Goal: Obtain resource: Obtain resource

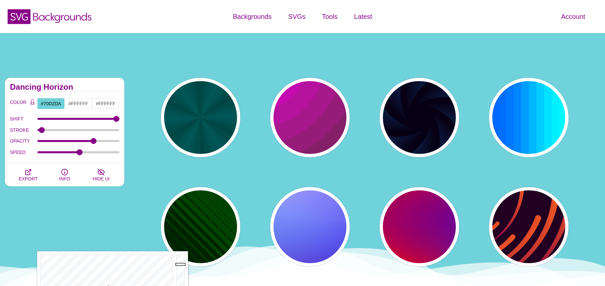
scroll to position [215, 0]
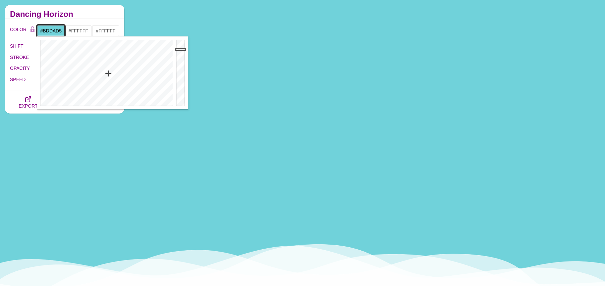
click at [103, 97] on div at bounding box center [105, 72] width 137 height 73
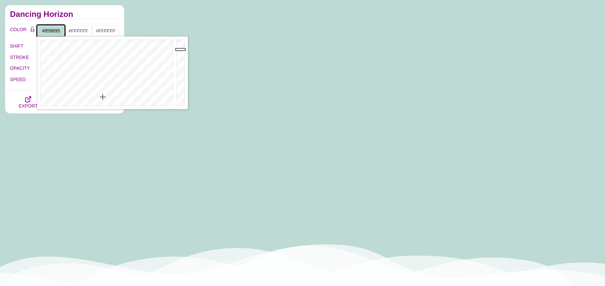
click at [180, 67] on div at bounding box center [181, 72] width 13 height 73
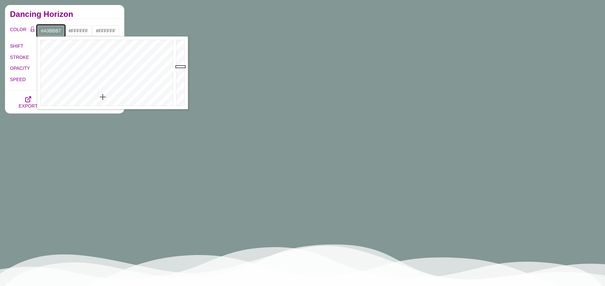
click at [183, 57] on div at bounding box center [181, 72] width 13 height 73
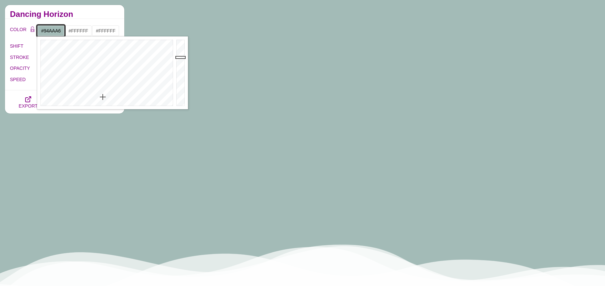
click at [179, 62] on div at bounding box center [181, 72] width 13 height 73
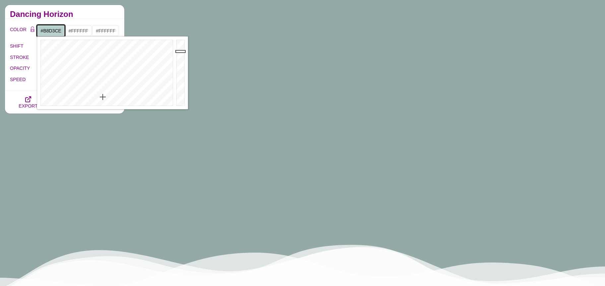
click at [181, 51] on div at bounding box center [181, 72] width 13 height 73
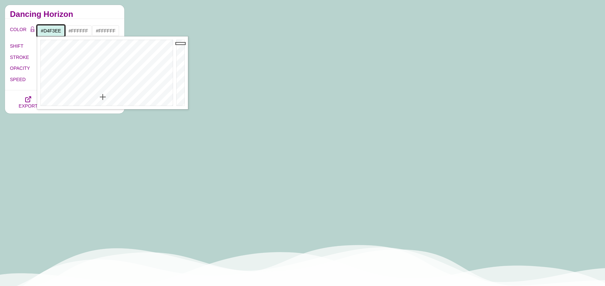
click at [179, 43] on div at bounding box center [181, 72] width 13 height 73
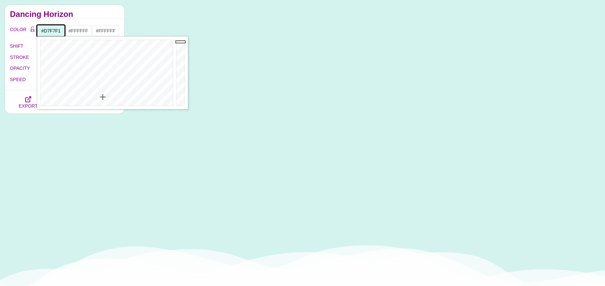
click at [180, 42] on div at bounding box center [181, 72] width 13 height 73
click at [180, 38] on div at bounding box center [181, 72] width 13 height 73
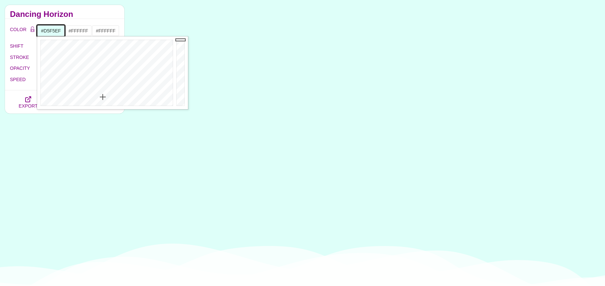
click at [179, 42] on div at bounding box center [181, 72] width 13 height 73
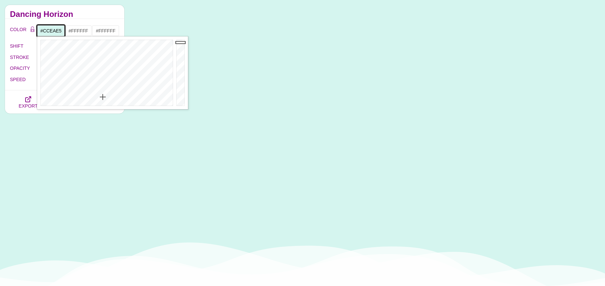
click at [178, 45] on div at bounding box center [181, 72] width 13 height 73
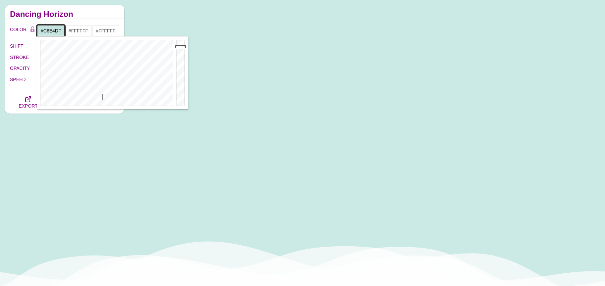
click at [178, 47] on div at bounding box center [181, 72] width 13 height 73
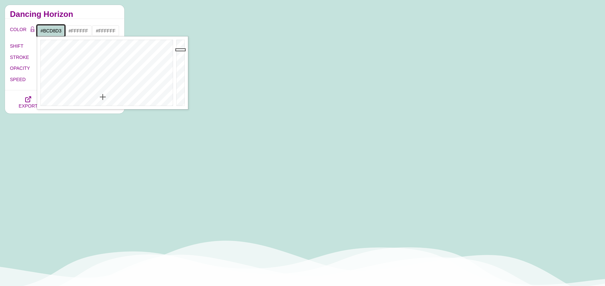
click at [178, 50] on div at bounding box center [181, 72] width 13 height 73
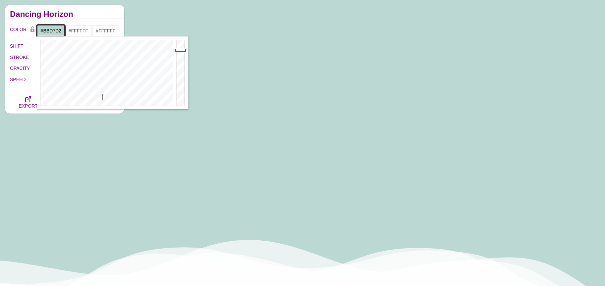
click at [178, 50] on div at bounding box center [181, 72] width 13 height 73
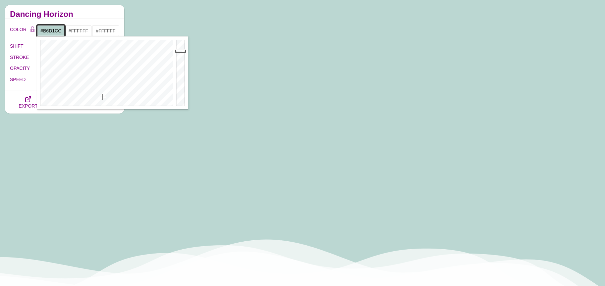
click at [177, 52] on div at bounding box center [181, 72] width 13 height 73
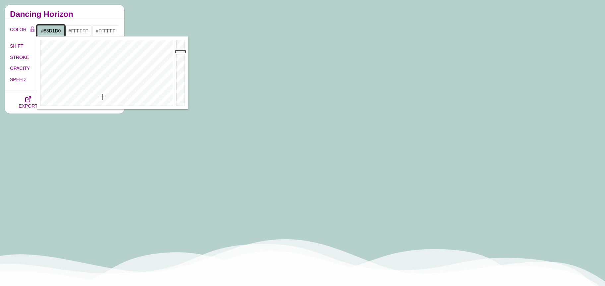
click at [106, 81] on div at bounding box center [105, 72] width 137 height 73
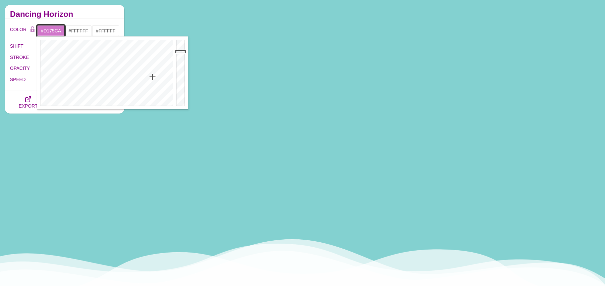
click at [152, 77] on div at bounding box center [105, 72] width 137 height 73
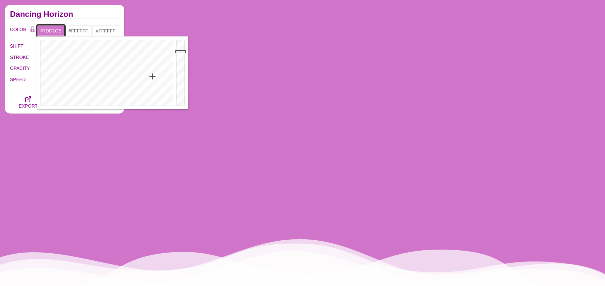
click at [106, 79] on div at bounding box center [105, 72] width 137 height 73
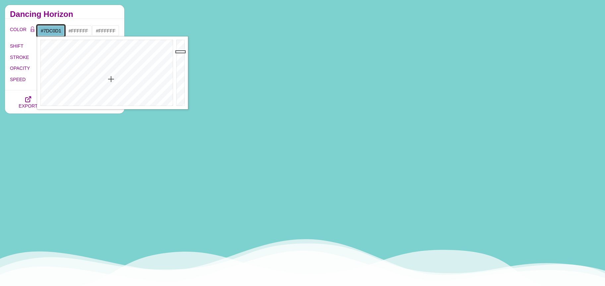
click at [111, 79] on div at bounding box center [105, 72] width 137 height 73
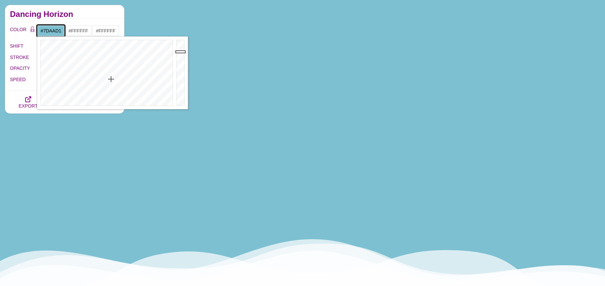
click at [117, 79] on div at bounding box center [105, 72] width 137 height 73
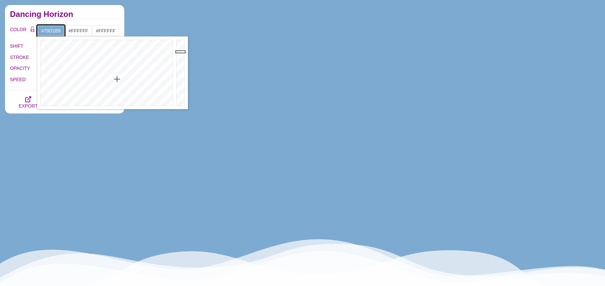
click at [101, 78] on div at bounding box center [105, 72] width 137 height 73
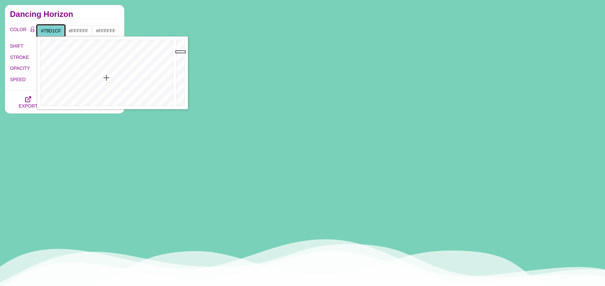
click at [106, 78] on div at bounding box center [105, 72] width 137 height 73
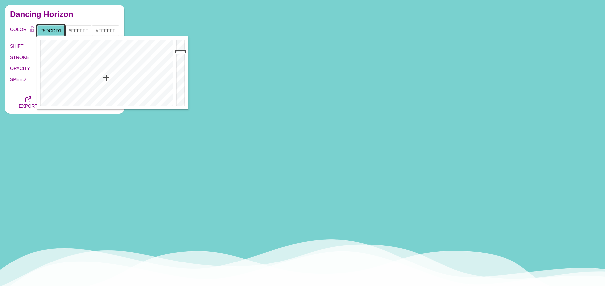
click at [107, 69] on div at bounding box center [105, 72] width 137 height 73
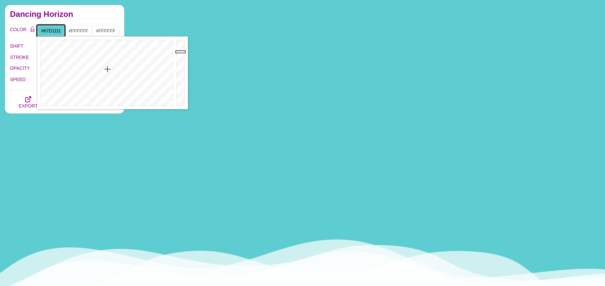
click at [107, 72] on div at bounding box center [105, 72] width 137 height 73
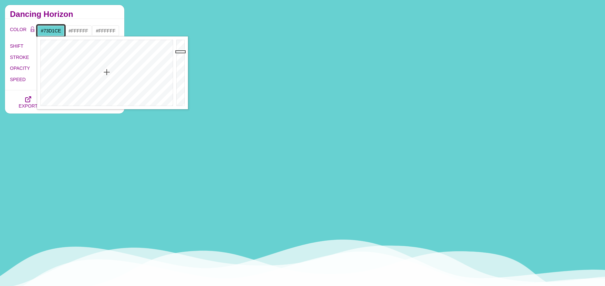
click at [106, 76] on div at bounding box center [105, 72] width 137 height 73
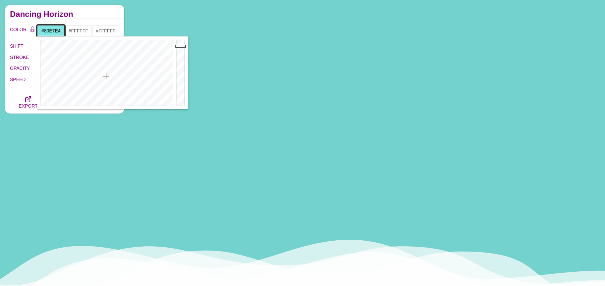
click at [182, 46] on div at bounding box center [181, 72] width 13 height 73
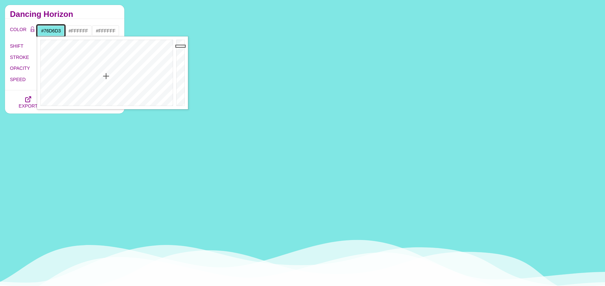
click at [180, 51] on div at bounding box center [181, 72] width 13 height 73
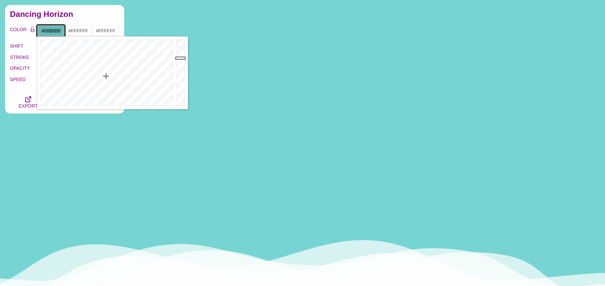
click at [179, 58] on div at bounding box center [181, 72] width 13 height 73
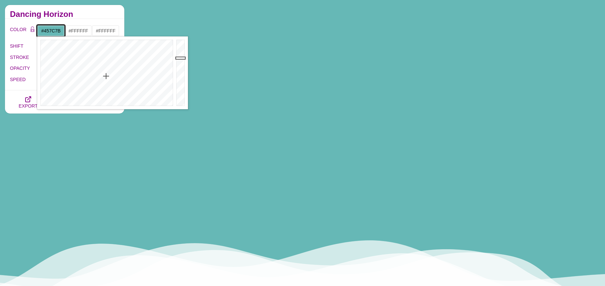
click at [178, 74] on div at bounding box center [181, 72] width 13 height 73
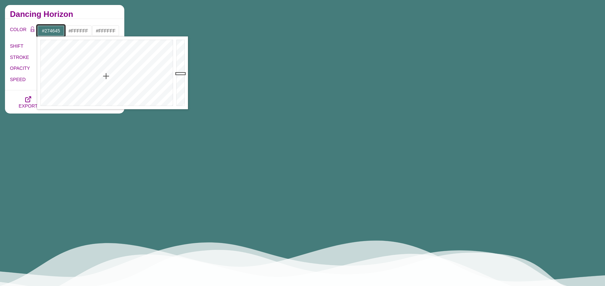
click at [182, 87] on div at bounding box center [181, 72] width 13 height 73
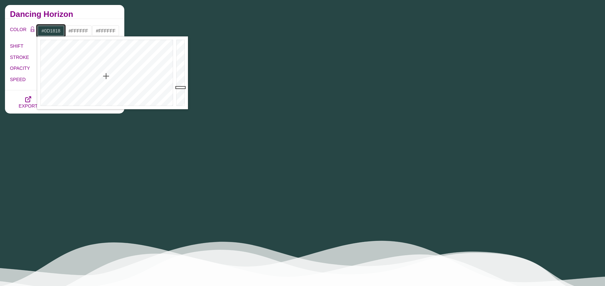
click at [184, 99] on div at bounding box center [181, 72] width 13 height 73
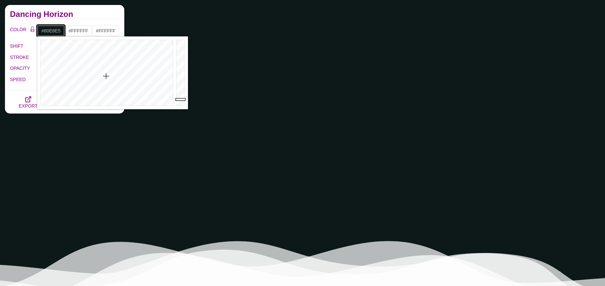
click at [177, 46] on div at bounding box center [181, 72] width 13 height 73
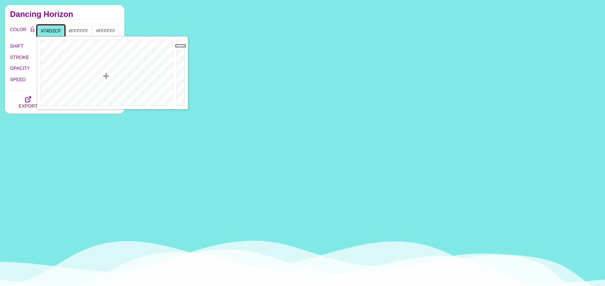
click at [178, 51] on div at bounding box center [181, 72] width 13 height 73
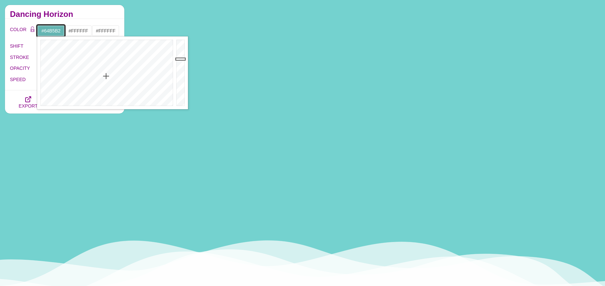
click at [180, 59] on div at bounding box center [181, 72] width 13 height 73
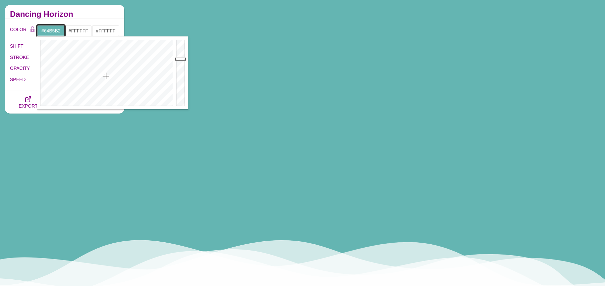
type input "#6CC4C1"
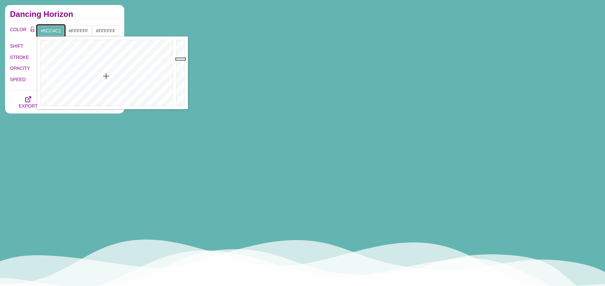
click at [181, 55] on div at bounding box center [181, 72] width 13 height 73
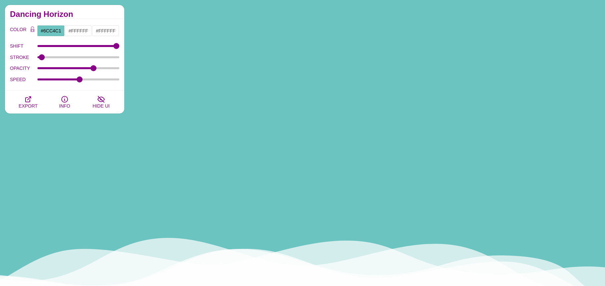
drag, startPoint x: 27, startPoint y: 37, endPoint x: 29, endPoint y: 44, distance: 7.4
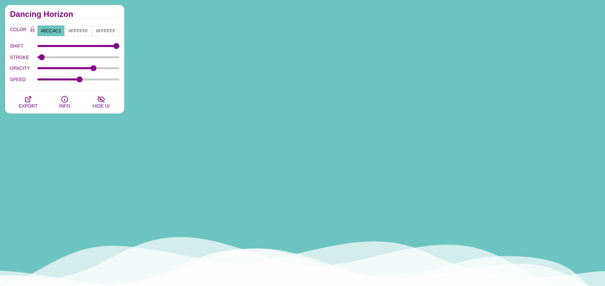
click at [27, 37] on div "COLOR #6CC4C1 #FFFFFF #FFFFFF #008800 #555555 #666666 #777777 #888888 #999999 B…" at bounding box center [64, 55] width 109 height 60
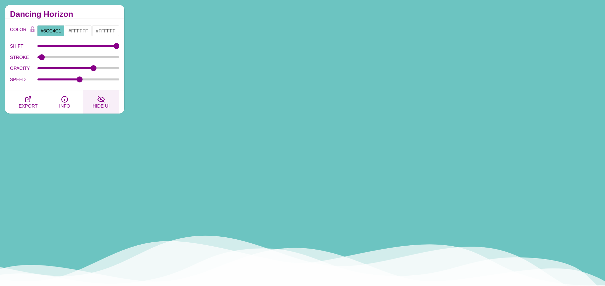
click at [103, 105] on span "HIDE UI" at bounding box center [100, 105] width 17 height 5
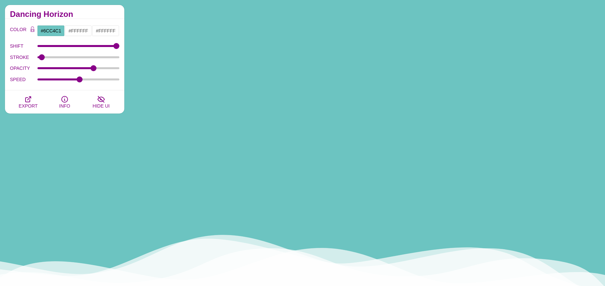
click at [88, 90] on div "COLOR #6CC4C1 #FFFFFF #FFFFFF #008800 #555555 #666666 #777777 #888888 #999999 B…" at bounding box center [64, 55] width 119 height 72
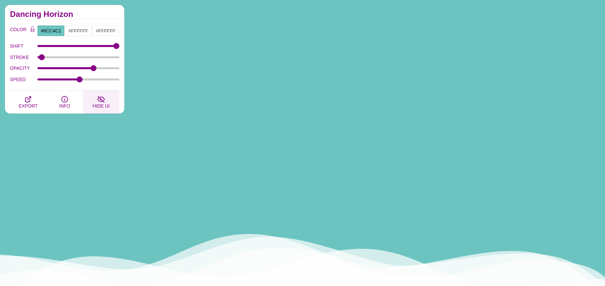
click at [95, 101] on button "HIDE UI" at bounding box center [101, 101] width 36 height 23
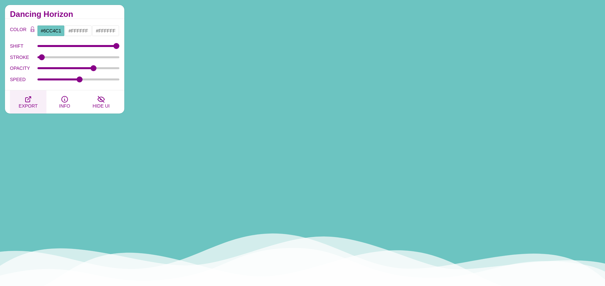
click at [29, 98] on icon "button" at bounding box center [28, 99] width 5 height 5
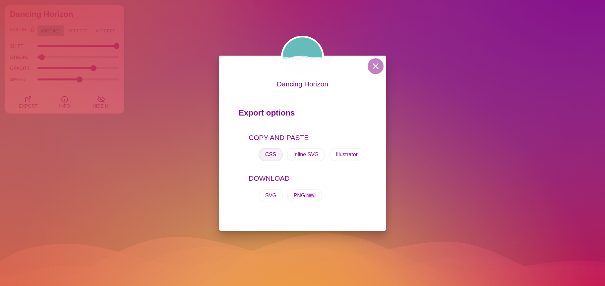
click at [269, 156] on button "CSS" at bounding box center [270, 154] width 24 height 13
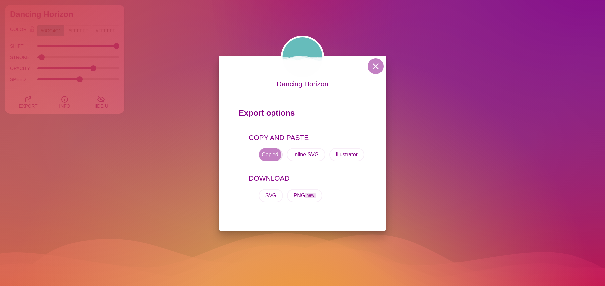
click at [269, 156] on button "CSS" at bounding box center [270, 154] width 24 height 13
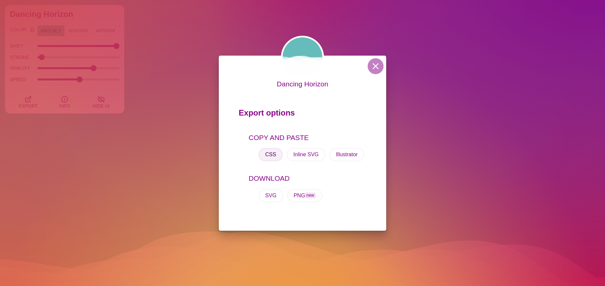
click at [265, 157] on button "CSS" at bounding box center [270, 154] width 24 height 13
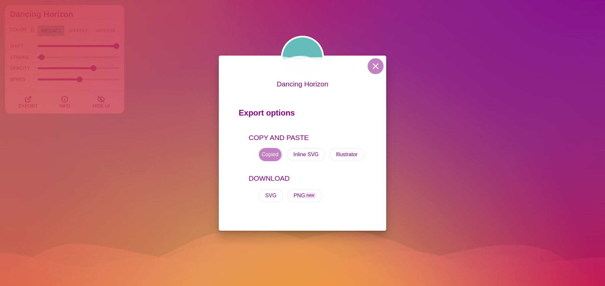
click at [265, 157] on button "CSS" at bounding box center [270, 154] width 24 height 13
